Goal: Check status: Check status

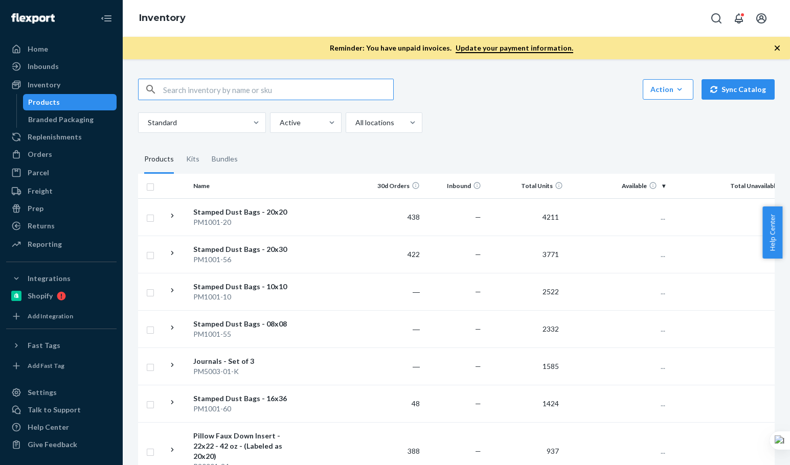
click at [219, 82] on input "text" at bounding box center [278, 89] width 230 height 20
click at [220, 82] on input "B86027-02" at bounding box center [278, 89] width 230 height 20
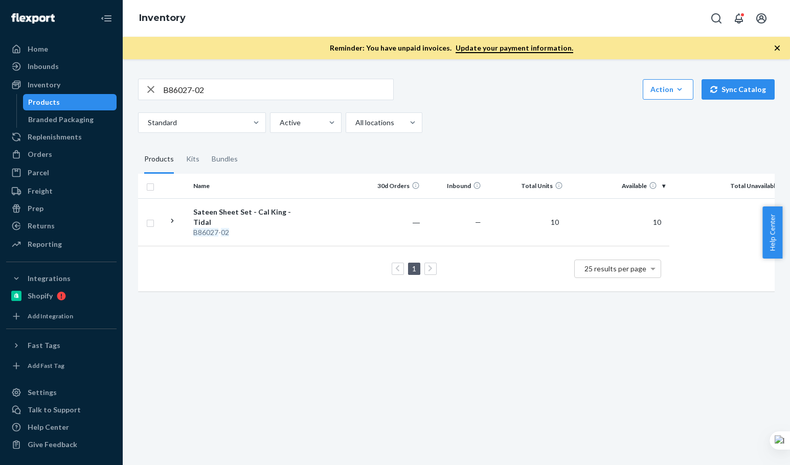
click at [584, 380] on div "B86027-02 Action Create product Create kit or bundle Bulk create products Bulk …" at bounding box center [456, 262] width 667 height 406
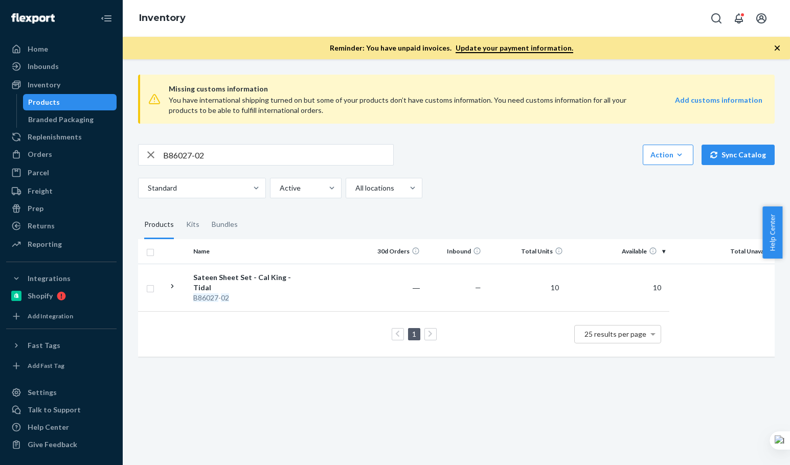
click at [482, 187] on div "Standard Active All locations" at bounding box center [452, 188] width 629 height 20
click at [483, 186] on div "Standard Active All locations" at bounding box center [452, 188] width 629 height 20
click at [485, 185] on div "Standard Active All locations" at bounding box center [452, 188] width 629 height 20
click at [482, 185] on div "Standard Active All locations" at bounding box center [452, 188] width 629 height 20
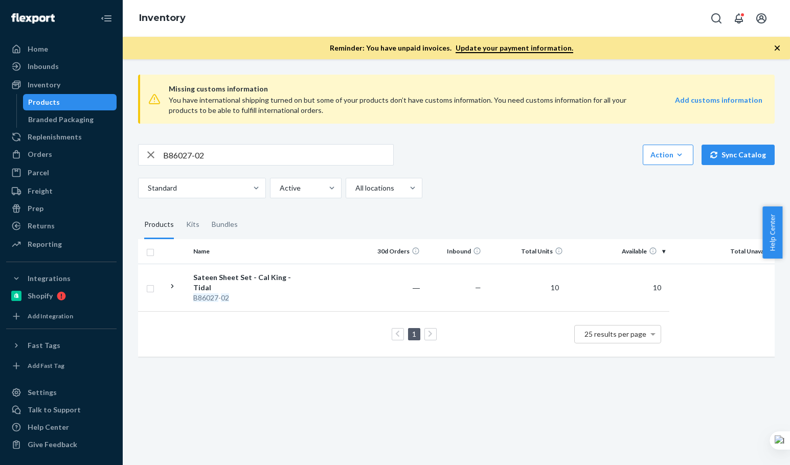
click at [545, 149] on div "B86027-02 Action Create product Create kit or bundle Bulk create products Bulk …" at bounding box center [456, 154] width 637 height 21
click at [536, 153] on div "B86027-02 Action Create product Create kit or bundle Bulk create products Bulk …" at bounding box center [456, 154] width 637 height 21
click at [780, 109] on div "Missing customs information You have international shipping turned on but some …" at bounding box center [456, 262] width 667 height 406
click at [586, 172] on div "B86027-02 Action Create product Create kit or bundle Bulk create products Bulk …" at bounding box center [456, 171] width 637 height 54
click at [220, 159] on input "B86027-02" at bounding box center [278, 155] width 230 height 20
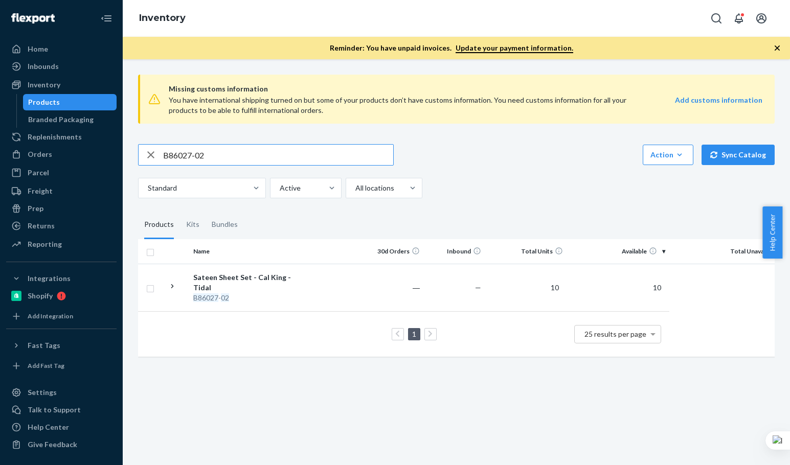
paste input "SKU B86102-01-K"
click at [221, 156] on input "SKU B86102-01-K" at bounding box center [278, 155] width 230 height 20
drag, startPoint x: 183, startPoint y: 156, endPoint x: 58, endPoint y: 167, distance: 125.7
click at [77, 159] on div "Home Inbounds Shipping Plans Problems Inventory Products Branded Packaging Repl…" at bounding box center [395, 232] width 790 height 465
type input "B86102-01-K"
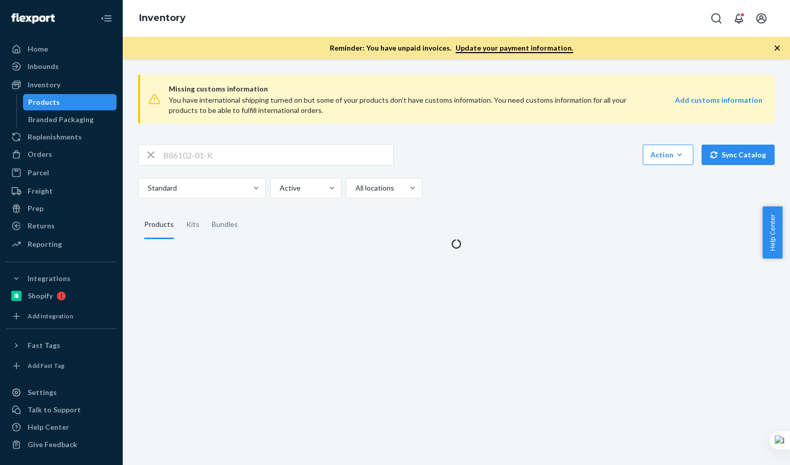
click at [490, 185] on div "Standard Active All locations" at bounding box center [452, 188] width 629 height 20
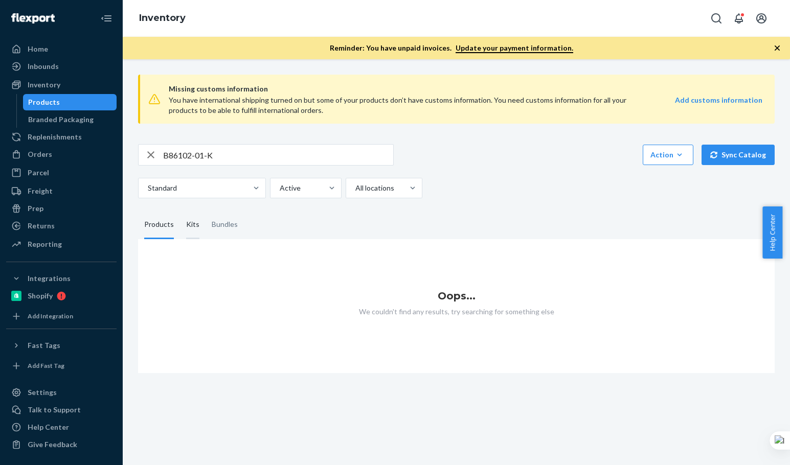
click at [194, 225] on div "Kits" at bounding box center [192, 225] width 13 height 29
click at [180, 211] on input "Kits" at bounding box center [180, 211] width 0 height 0
drag, startPoint x: 232, startPoint y: 227, endPoint x: 422, endPoint y: 213, distance: 190.7
click at [232, 227] on div "Bundles" at bounding box center [225, 225] width 26 height 29
click at [206, 211] on input "Bundles" at bounding box center [206, 211] width 0 height 0
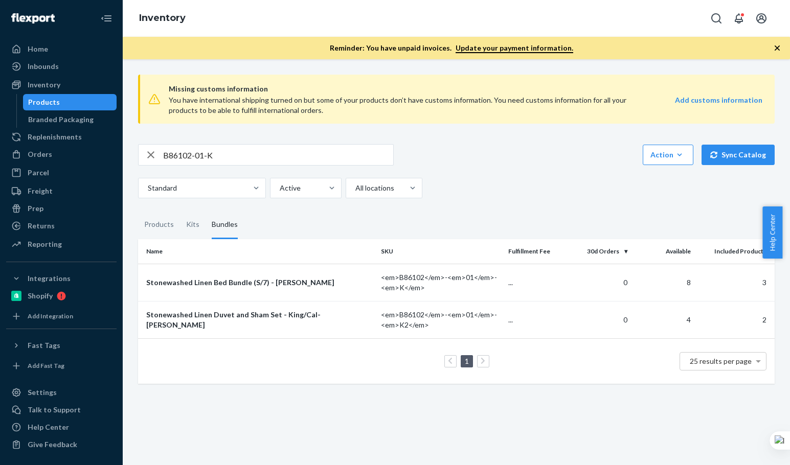
click at [524, 197] on div "Standard Active All locations" at bounding box center [452, 188] width 629 height 20
click at [558, 182] on div "Standard Active All locations" at bounding box center [452, 188] width 629 height 20
click at [470, 204] on div "Missing customs information You have international shipping turned on but some …" at bounding box center [456, 225] width 652 height 318
click at [335, 286] on div "Stonewashed Linen Bed Bundle (S/7) - King - White" at bounding box center [259, 283] width 227 height 10
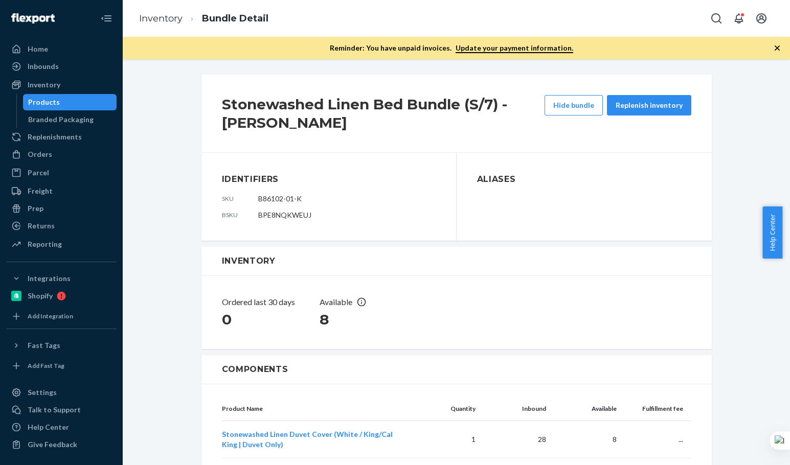
click at [166, 254] on div "Stonewashed Linen Bed Bundle (S/7) - King - White Hide bundle Replenish invento…" at bounding box center [456, 345] width 652 height 547
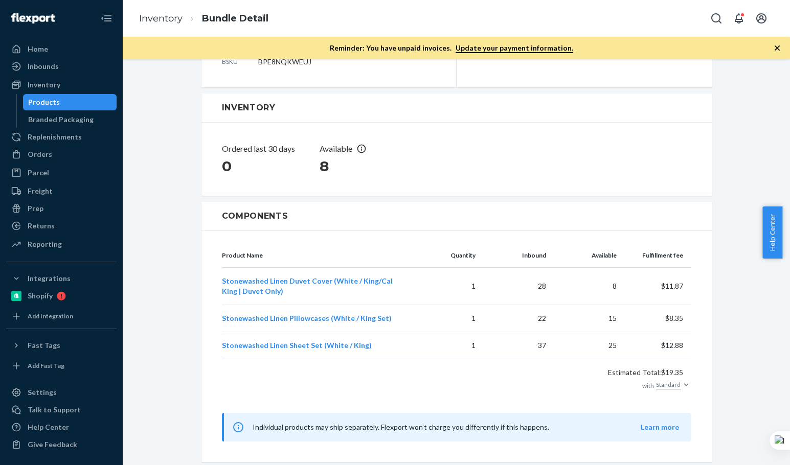
click at [175, 268] on div "Stonewashed Linen Bed Bundle (S/7) - King - White Hide bundle Replenish invento…" at bounding box center [456, 191] width 652 height 547
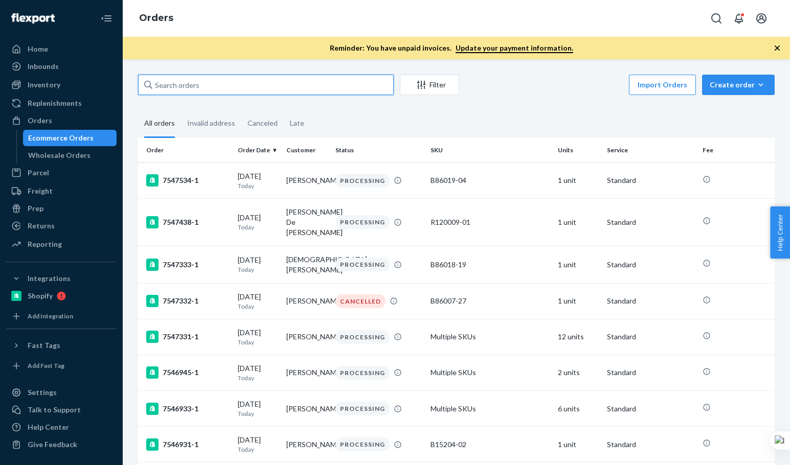
click at [221, 88] on input "text" at bounding box center [266, 85] width 256 height 20
paste input "melissa roldan"
click at [221, 88] on input "melissa roldan" at bounding box center [266, 85] width 256 height 20
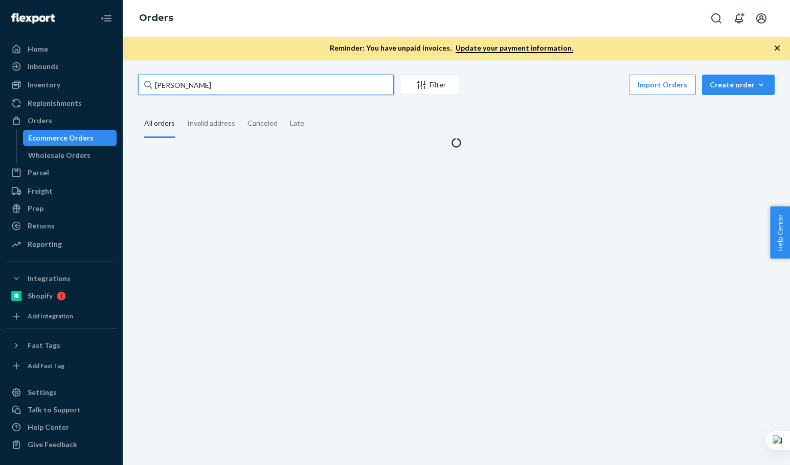
type input "melissa roldan"
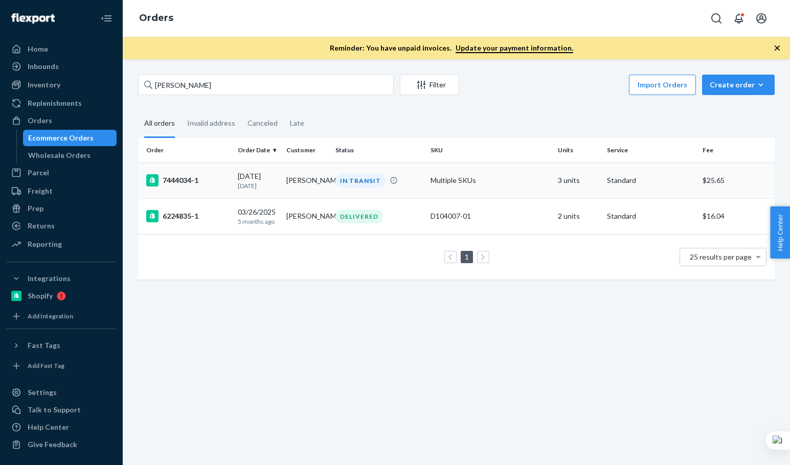
click at [187, 188] on td "7444034-1" at bounding box center [186, 181] width 96 height 36
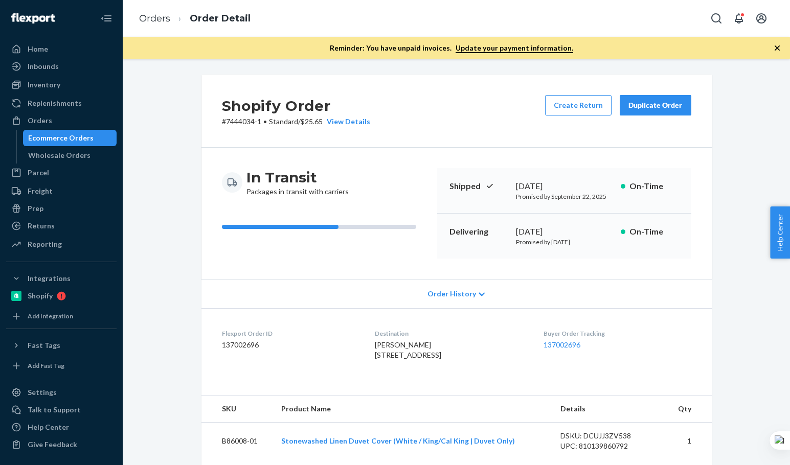
drag, startPoint x: 441, startPoint y: 121, endPoint x: 455, endPoint y: 151, distance: 32.7
click at [441, 121] on div "Shopify Order # 7444034-1 • Standard / $25.65 View Details Create Return Duplic…" at bounding box center [456, 111] width 510 height 73
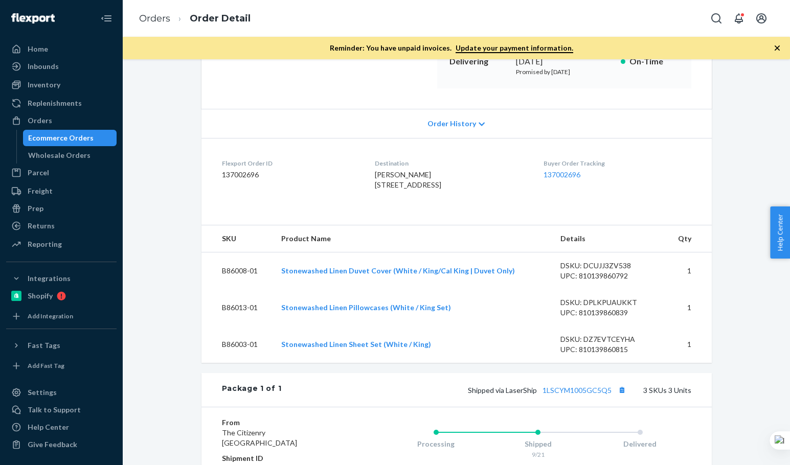
scroll to position [341, 0]
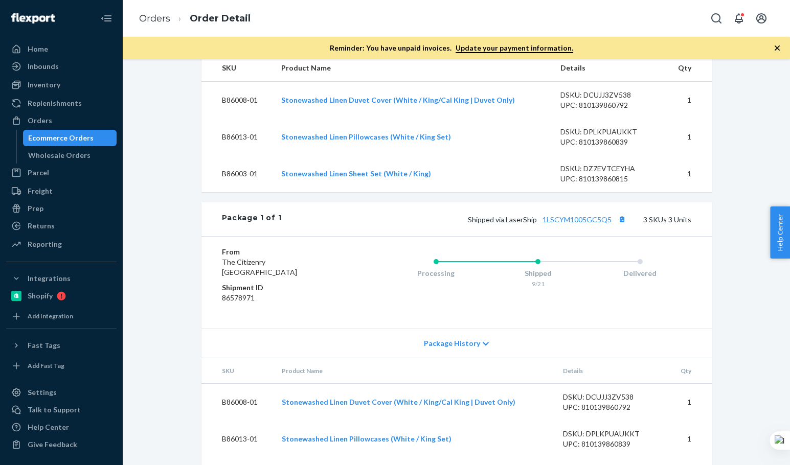
click at [358, 236] on div "Package 1 of 1 Shipped via LaserShip 1LSCYM1005GC5Q5 3 SKUs 3 Units" at bounding box center [456, 220] width 510 height 34
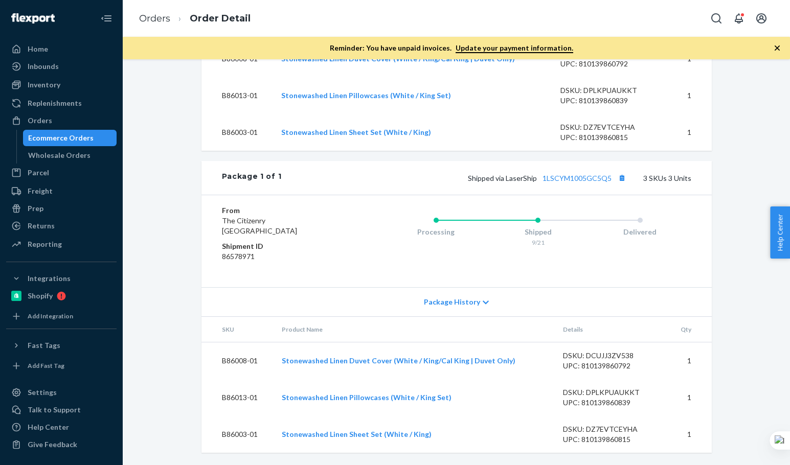
scroll to position [243, 0]
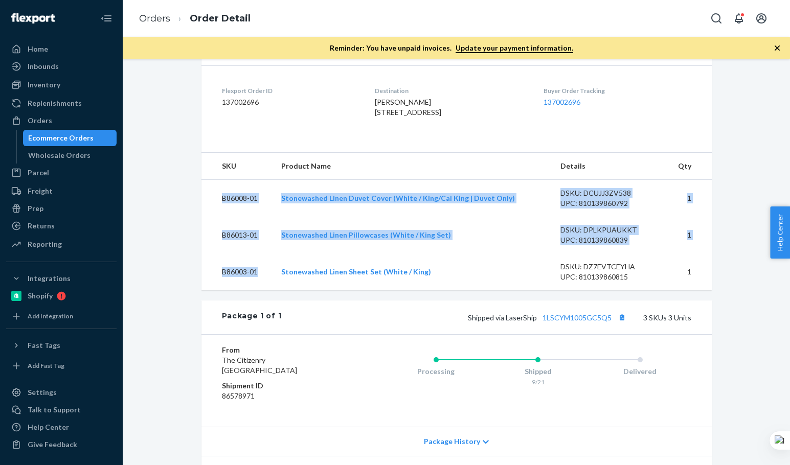
drag, startPoint x: 217, startPoint y: 218, endPoint x: 266, endPoint y: 307, distance: 101.6
click at [266, 291] on tbody "B86008-01 Stonewashed Linen Duvet Cover (White / King/Cal King | Duvet Only) DS…" at bounding box center [456, 235] width 510 height 111
copy tbody "B86008-01 Stonewashed Linen Duvet Cover (White / King/Cal King | Duvet Only) DS…"
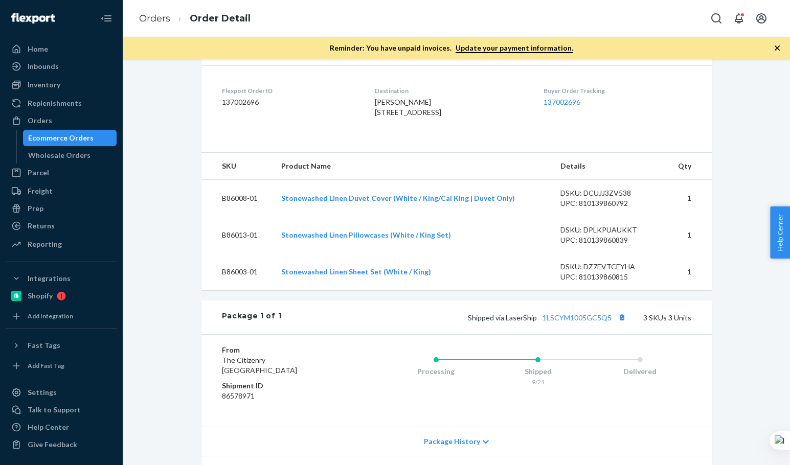
click at [550, 142] on dl "Flexport Order ID 137002696 Destination melissa roldan 921 15th St 3/c Santa Mo…" at bounding box center [456, 103] width 510 height 77
click at [555, 142] on dl "Flexport Order ID 137002696 Destination melissa roldan 921 15th St 3/c Santa Mo…" at bounding box center [456, 103] width 510 height 77
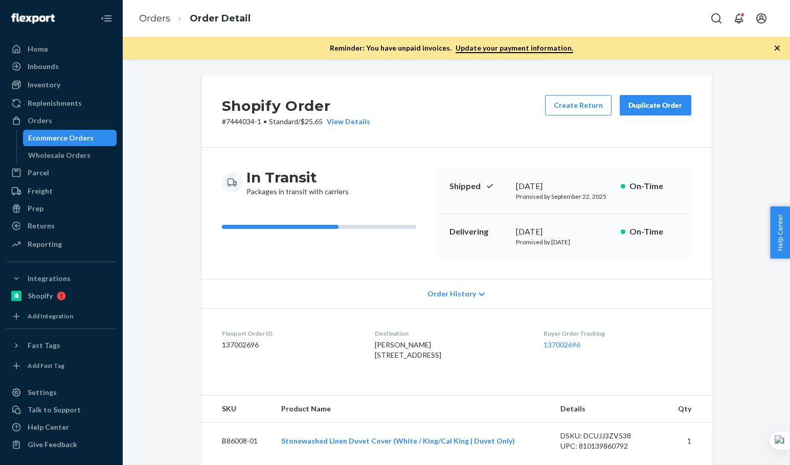
click at [442, 86] on div "Shopify Order # 7444034-1 • Standard / $25.65 View Details Create Return Duplic…" at bounding box center [456, 111] width 510 height 73
click at [717, 282] on div "Shopify Order # 7444034-1 • Standard / $25.65 View Details Create Return Duplic…" at bounding box center [456, 461] width 652 height 773
click at [721, 280] on div "Shopify Order # 7444034-1 • Standard / $25.65 View Details Create Return Duplic…" at bounding box center [456, 461] width 652 height 773
drag, startPoint x: 488, startPoint y: 127, endPoint x: 517, endPoint y: 163, distance: 45.8
click at [488, 127] on div "Shopify Order # 7444034-1 • Standard / $25.65 View Details Create Return Duplic…" at bounding box center [456, 111] width 510 height 73
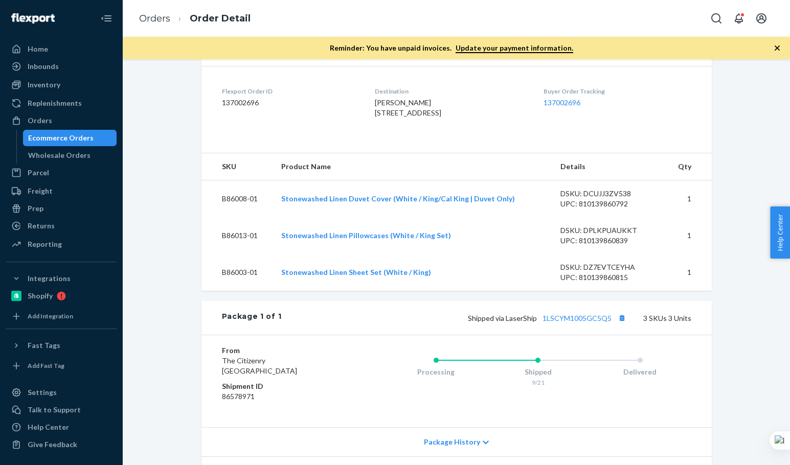
scroll to position [341, 0]
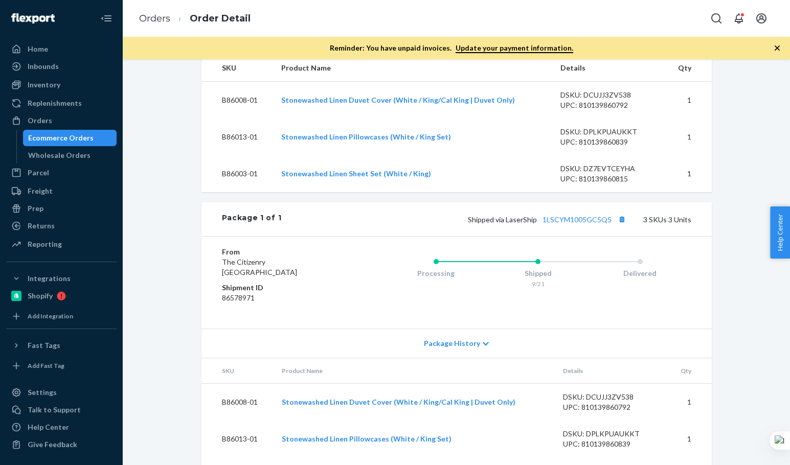
drag, startPoint x: 423, startPoint y: 255, endPoint x: 410, endPoint y: 265, distance: 17.2
click at [423, 226] on div "Shipped via LaserShip 1LSCYM1005GC5Q5 3 SKUs 3 Units" at bounding box center [486, 219] width 410 height 13
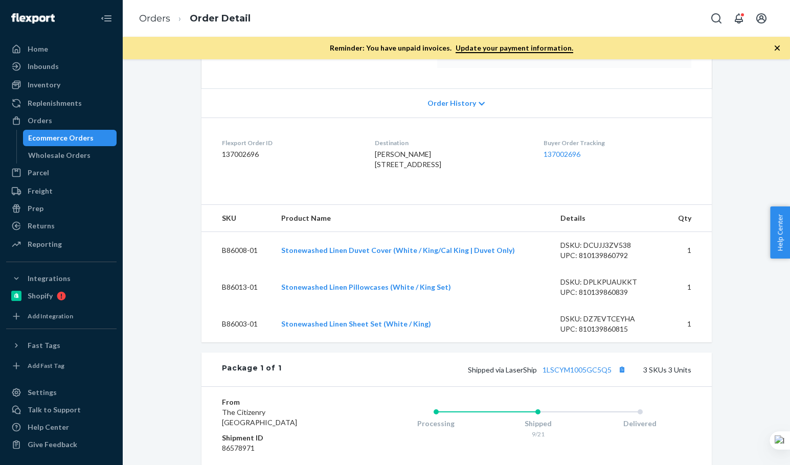
scroll to position [170, 0]
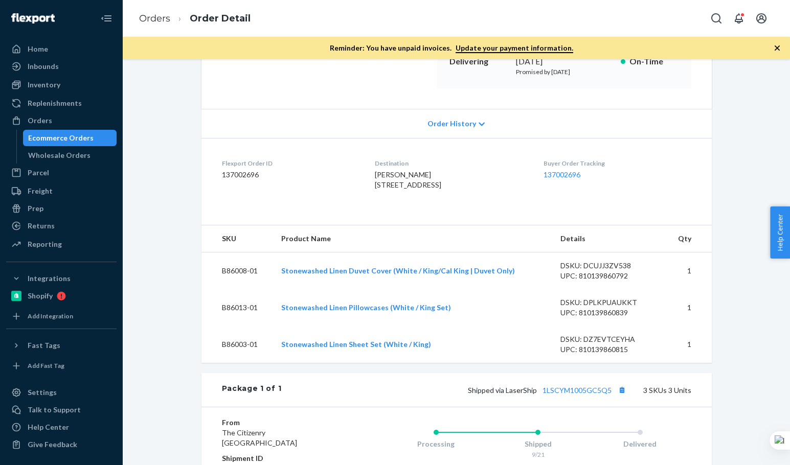
click at [441, 215] on dl "Flexport Order ID 137002696 Destination melissa roldan 921 15th St 3/c Santa Mo…" at bounding box center [456, 176] width 510 height 77
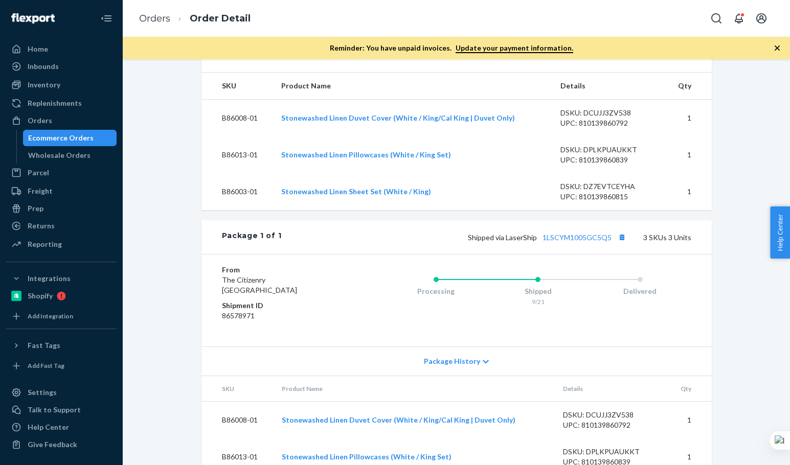
scroll to position [341, 0]
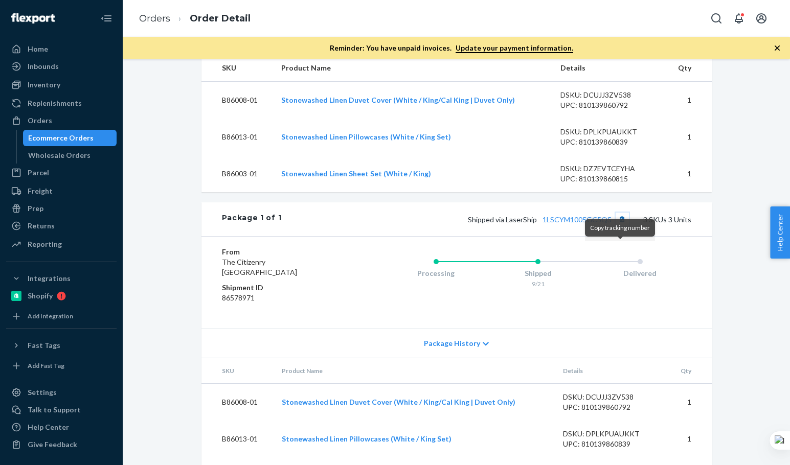
click at [616, 226] on button "Copy tracking number" at bounding box center [622, 219] width 13 height 13
